Goal: Navigation & Orientation: Find specific page/section

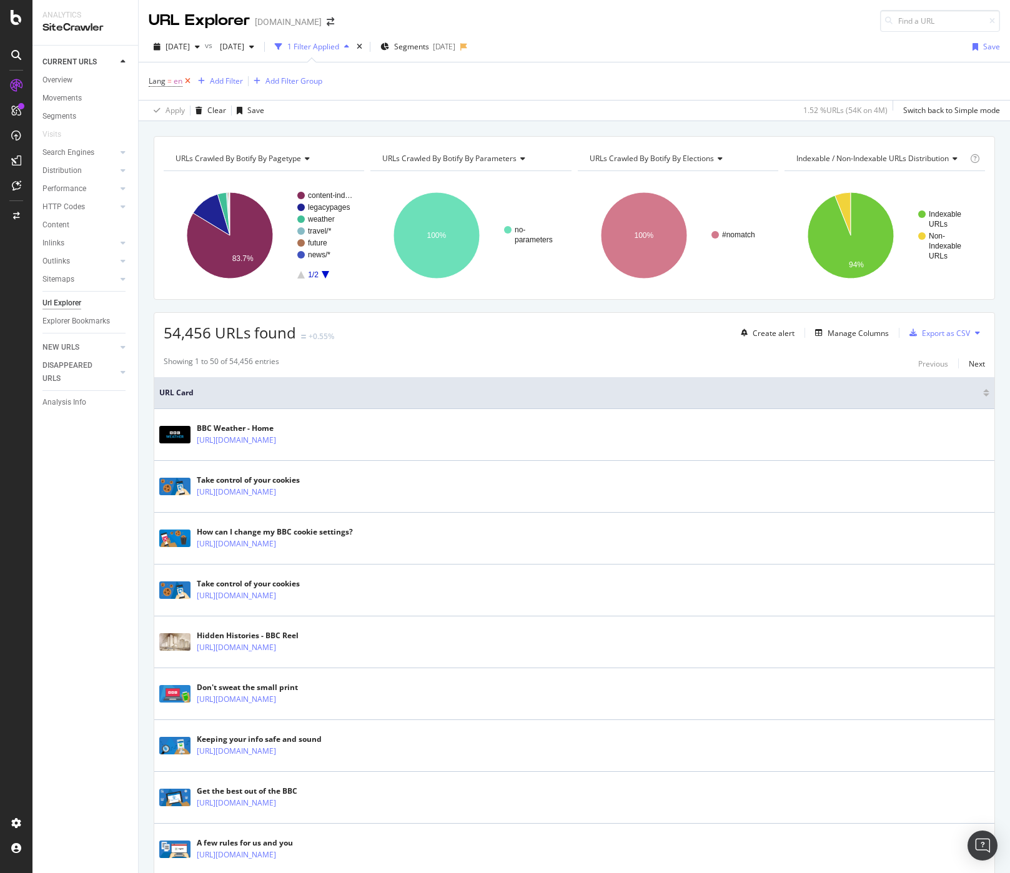
click at [190, 81] on icon at bounding box center [187, 81] width 11 height 12
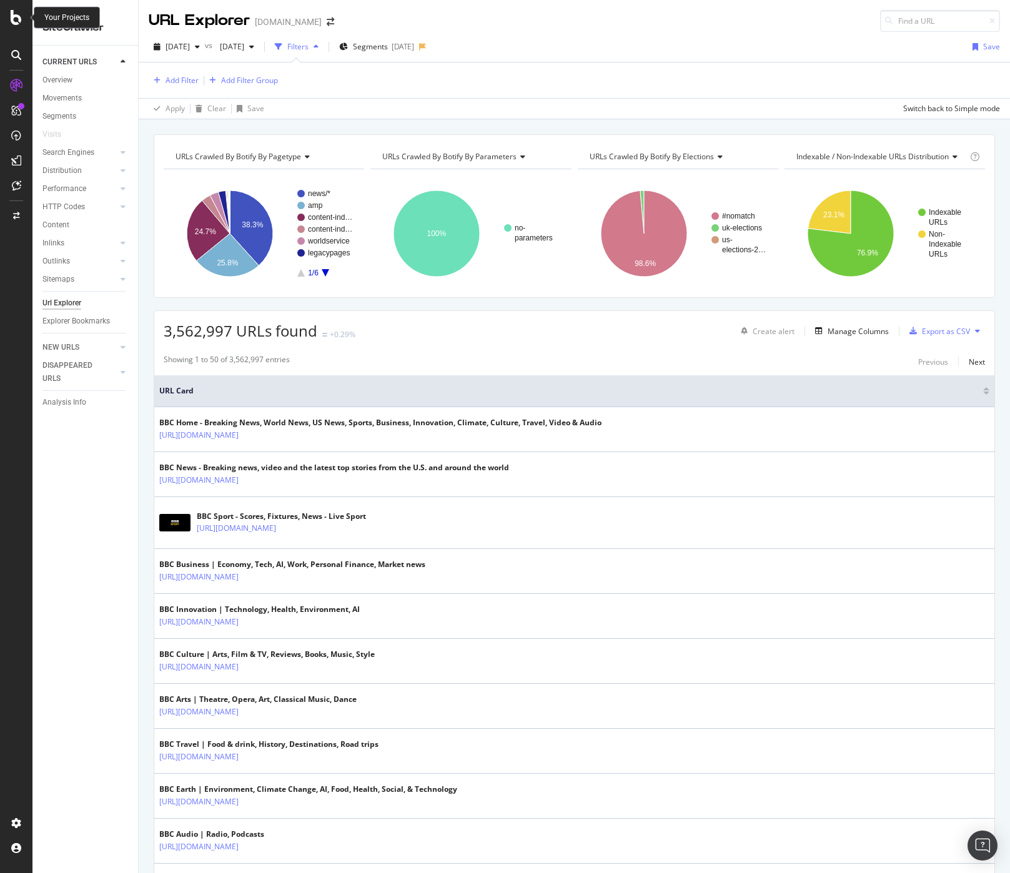
click at [12, 16] on icon at bounding box center [16, 17] width 11 height 15
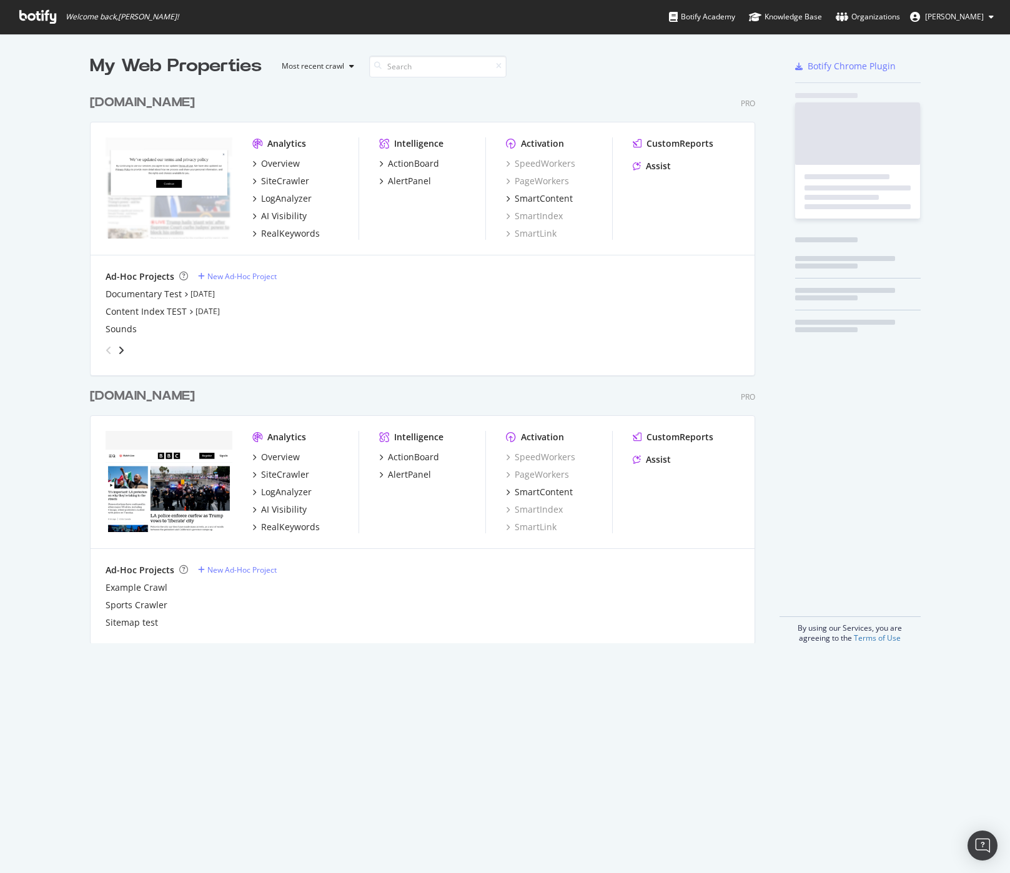
scroll to position [873, 1010]
